Goal: Check status: Check status

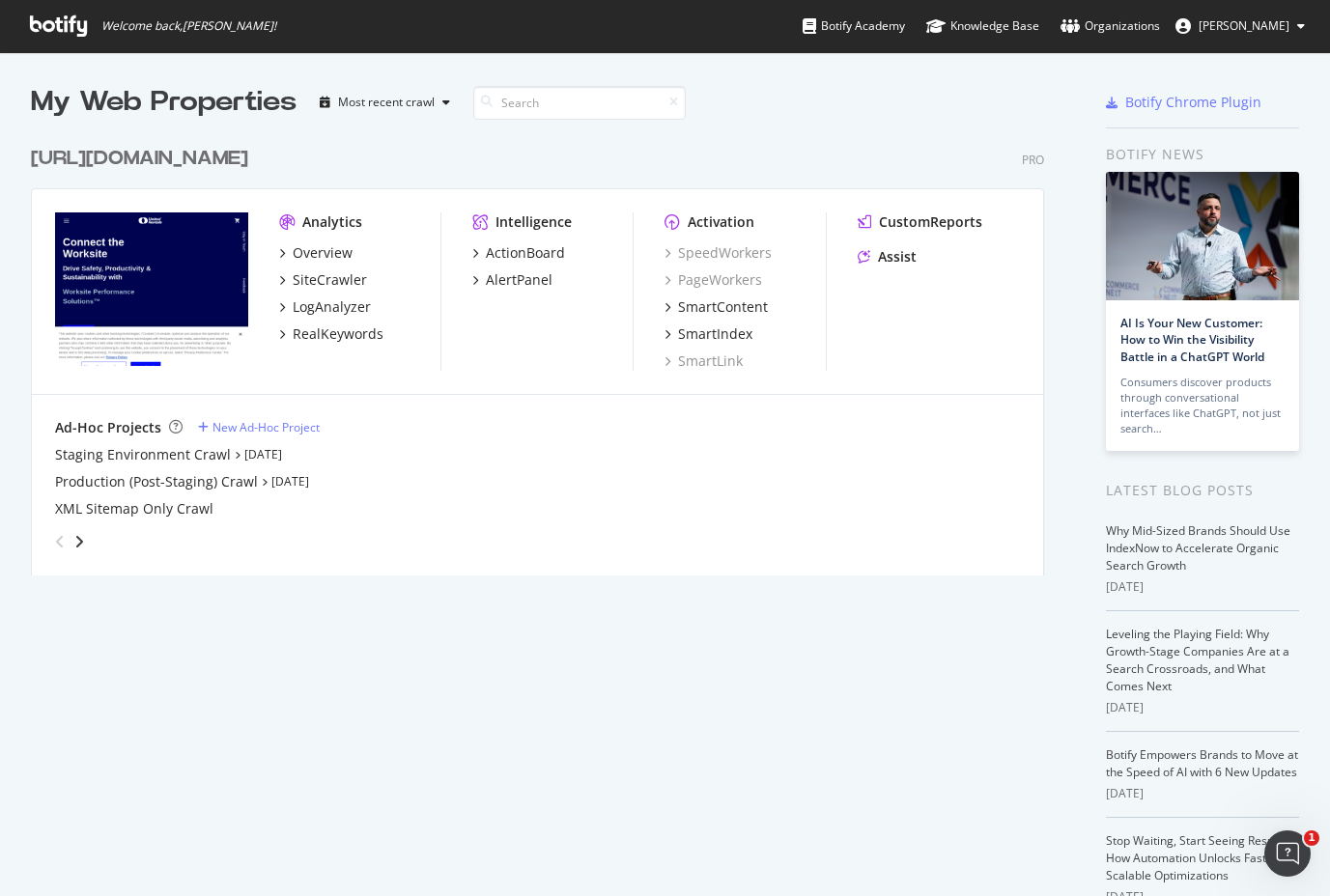
scroll to position [896, 1330]
